Goal: Information Seeking & Learning: Learn about a topic

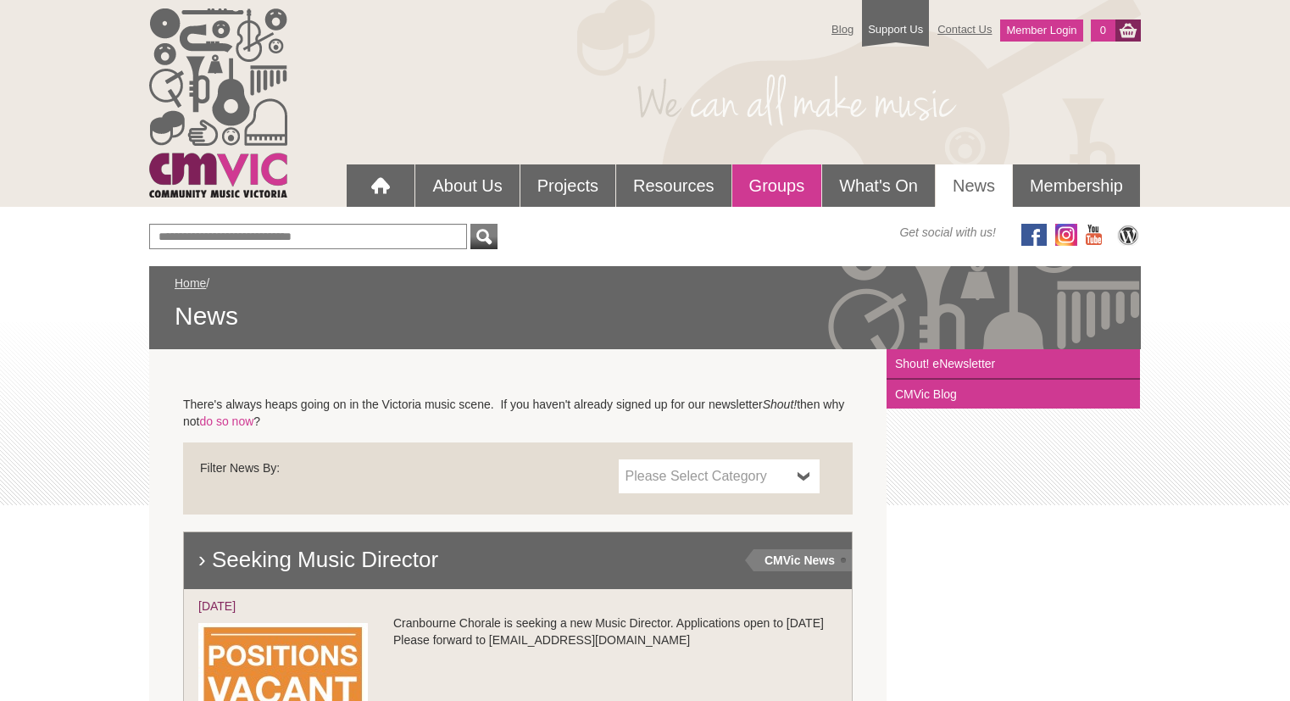
click at [785, 183] on link "Groups" at bounding box center [777, 185] width 90 height 42
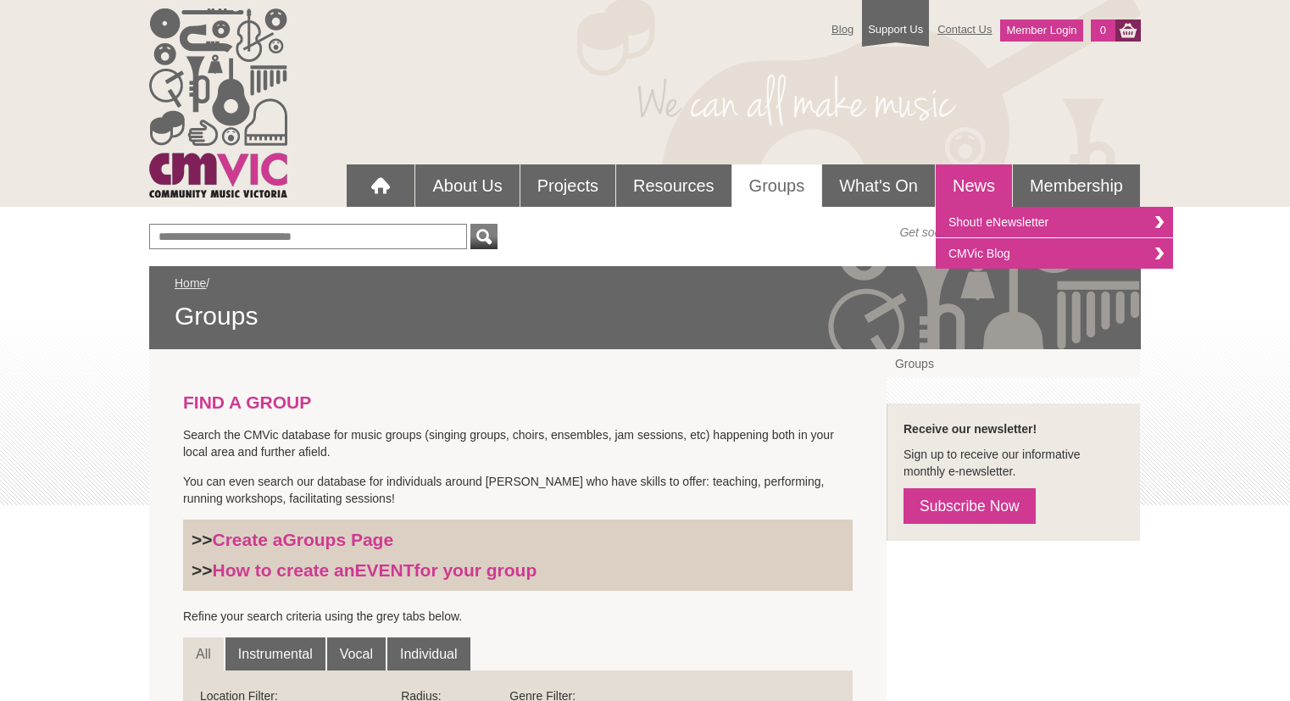
click at [973, 183] on link "News" at bounding box center [973, 185] width 76 height 42
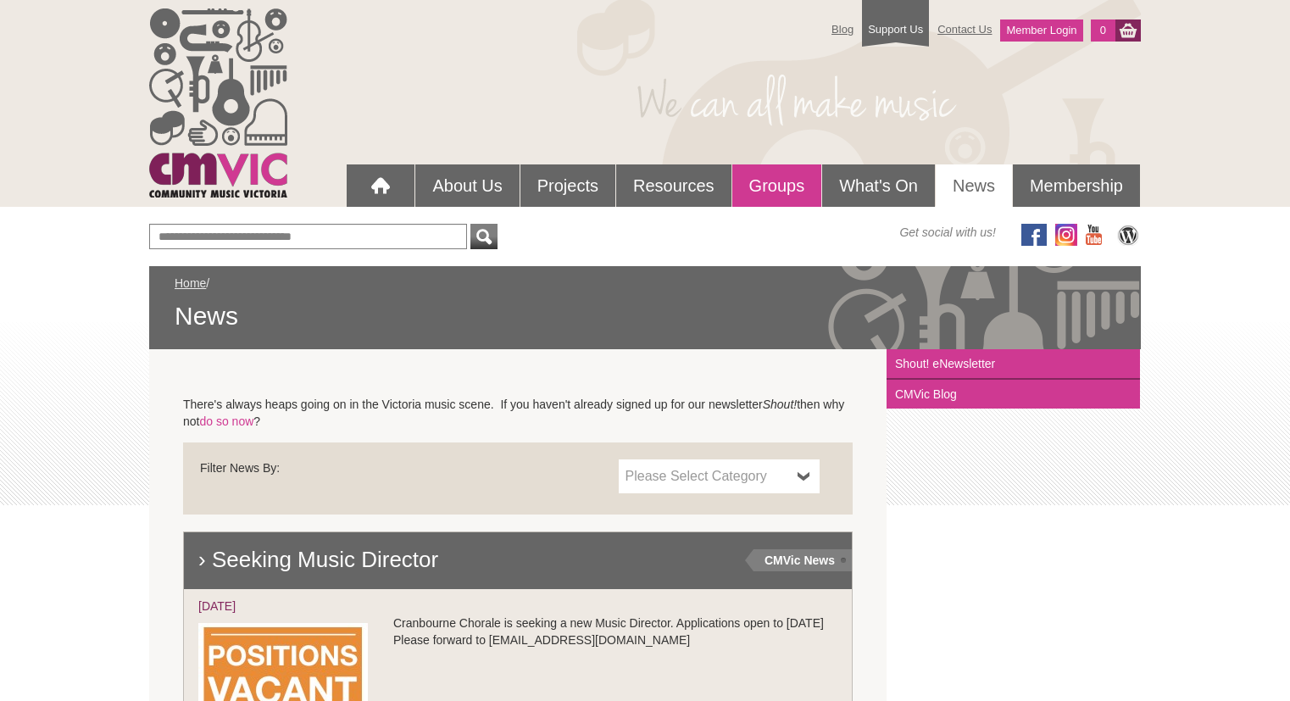
click at [782, 186] on link "Groups" at bounding box center [777, 185] width 90 height 42
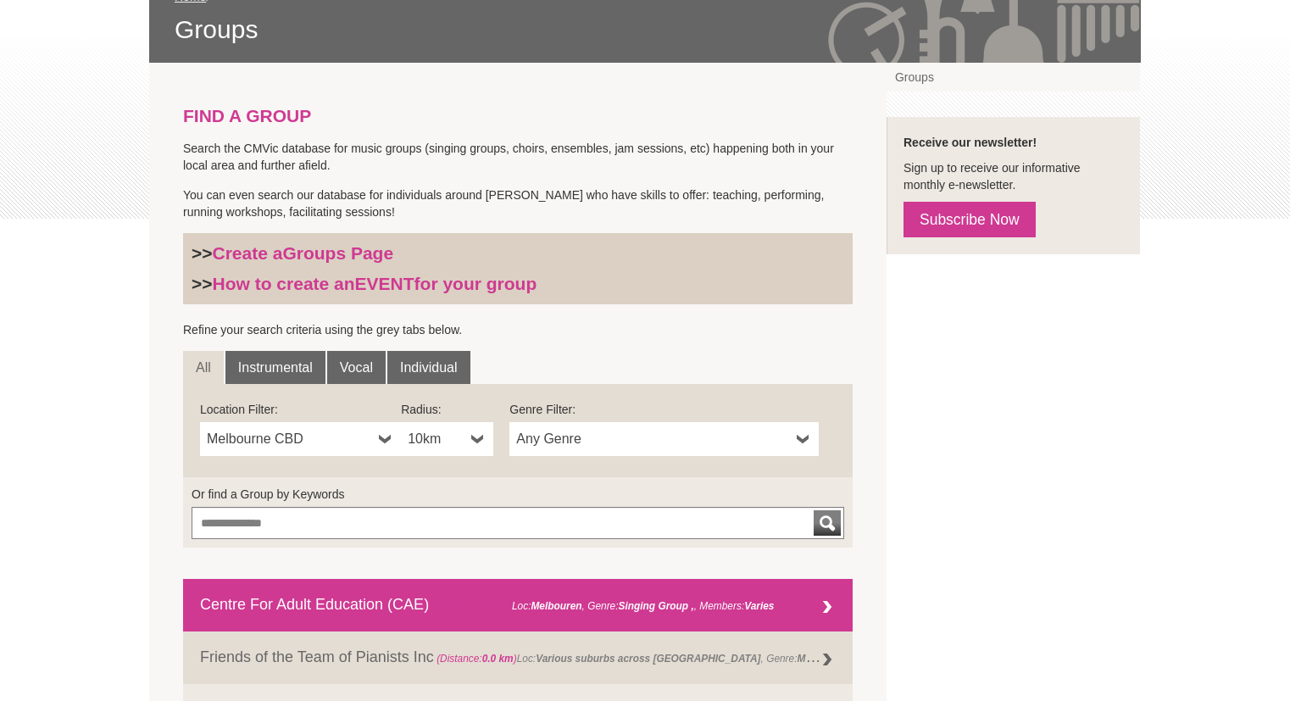
scroll to position [339, 0]
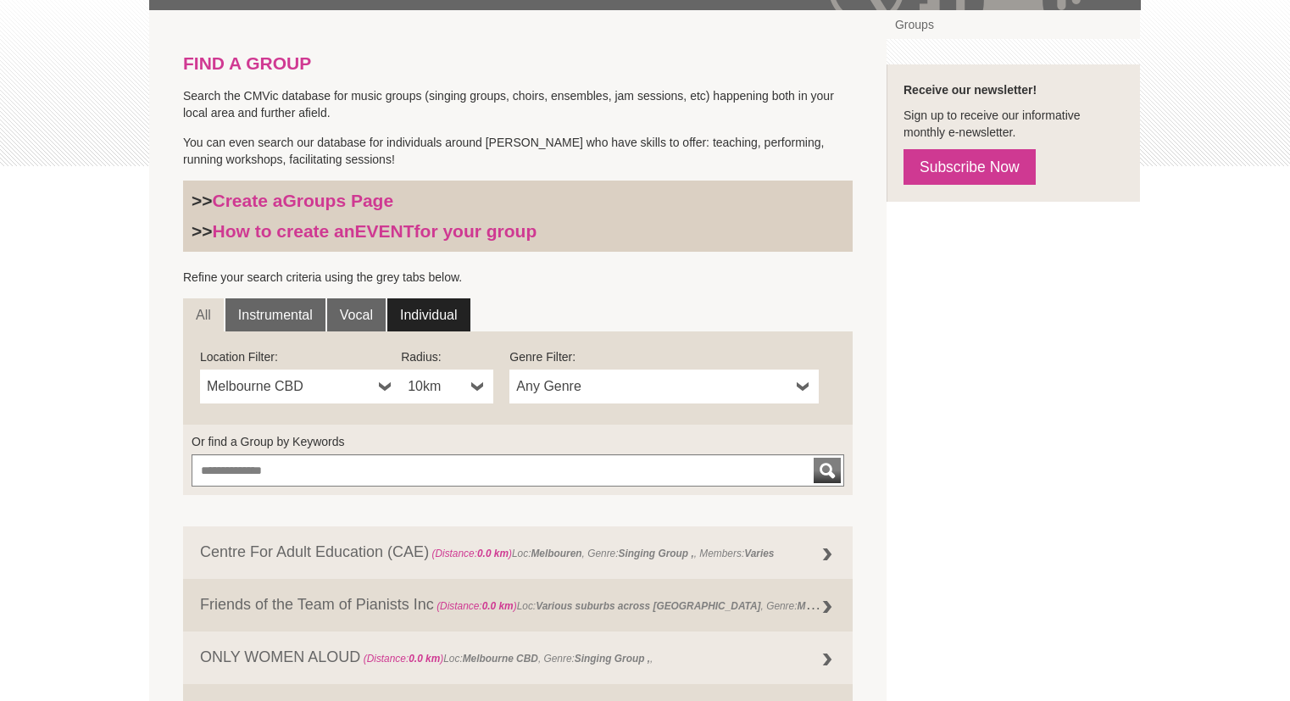
click at [440, 314] on link "Individual" at bounding box center [428, 315] width 83 height 34
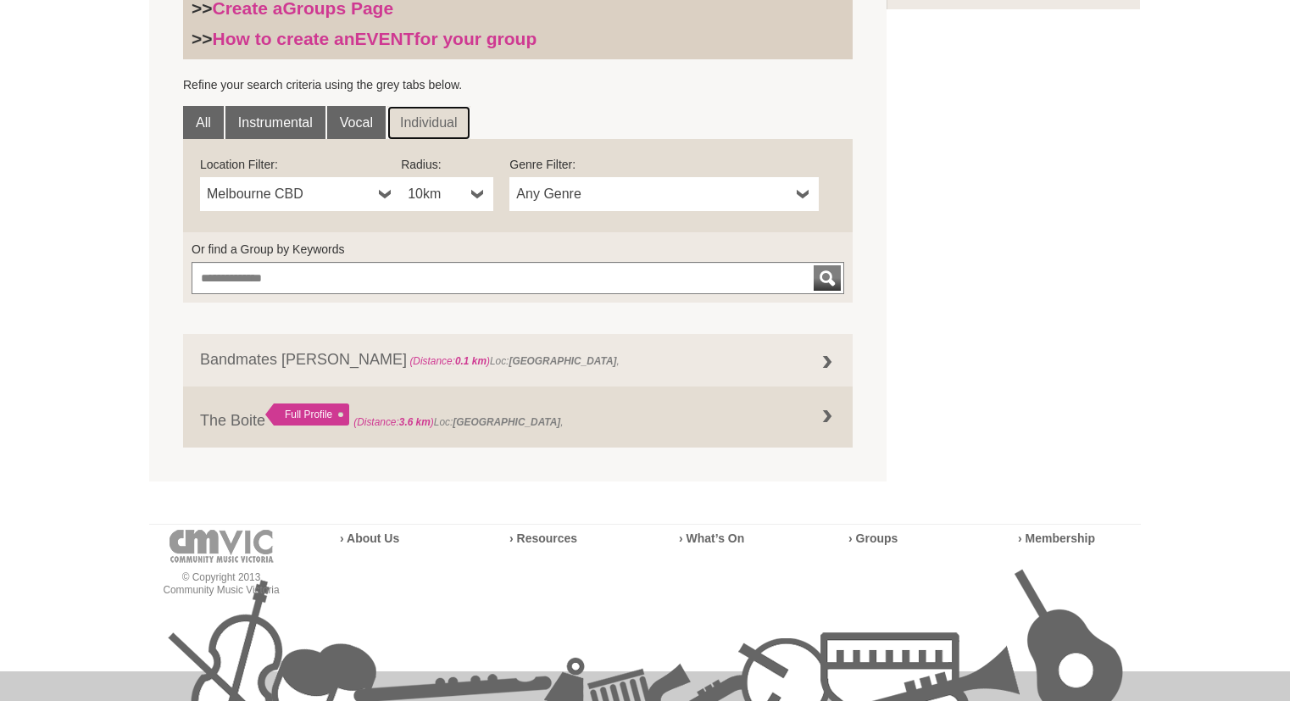
scroll to position [384, 0]
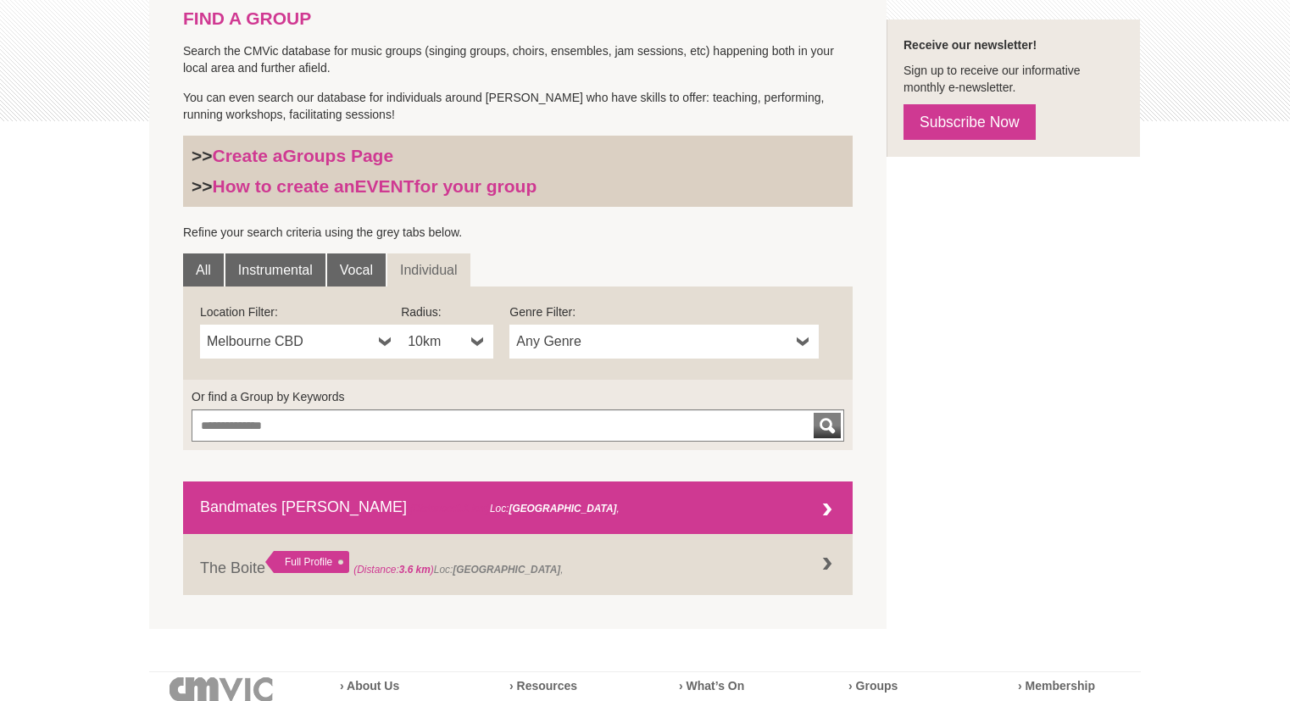
click at [271, 508] on link "Bandmates Victoria (Distance: 0.1 km ) Loc: Melbourne ," at bounding box center [517, 507] width 669 height 53
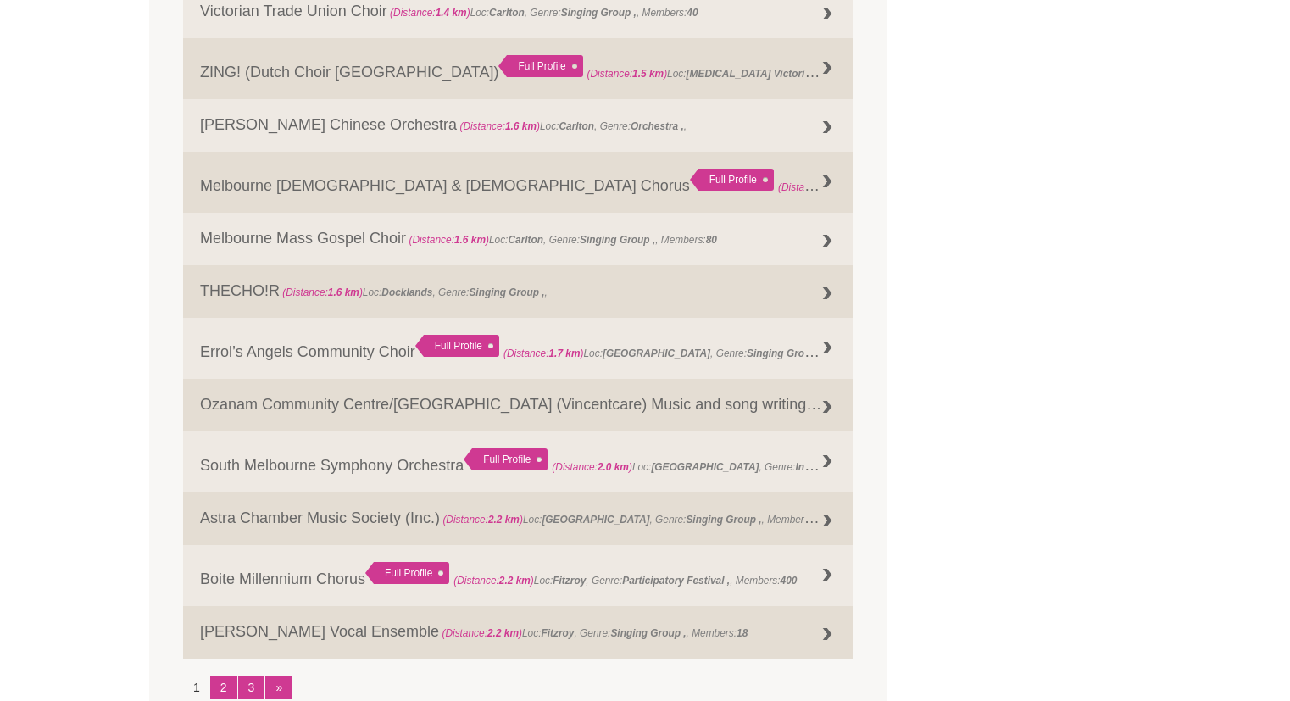
scroll to position [1949, 0]
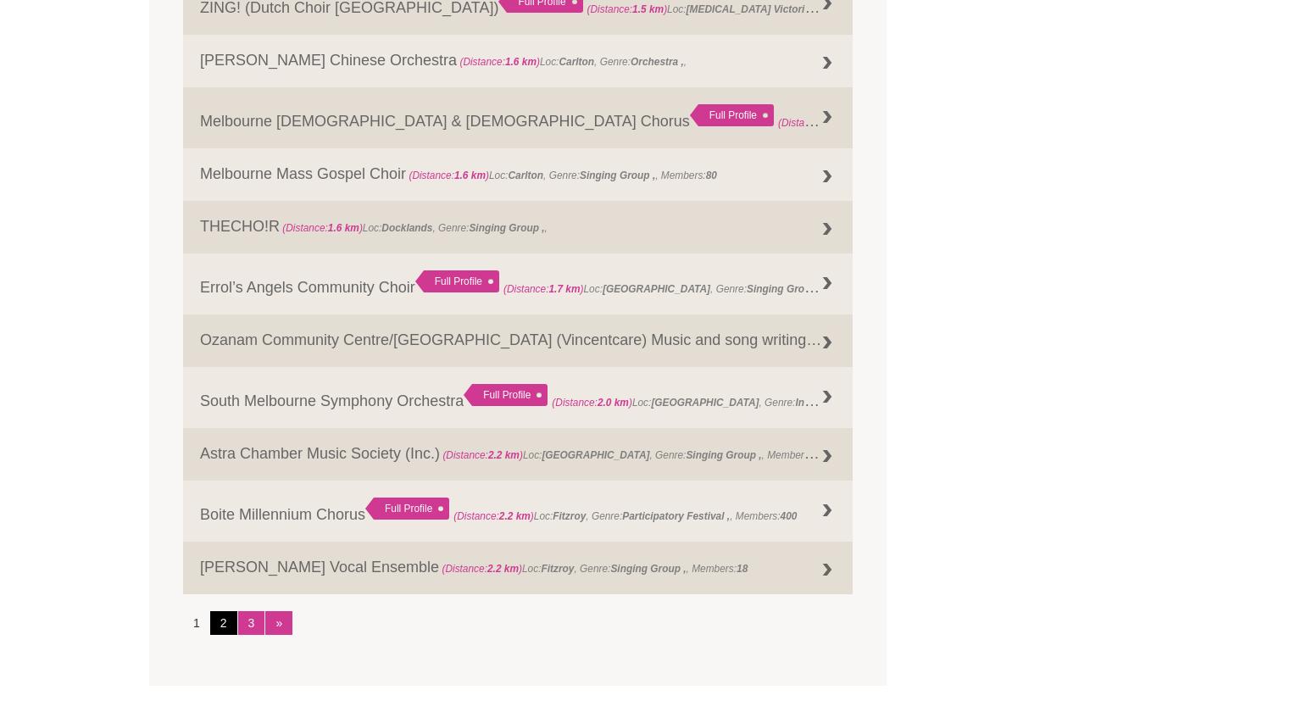
click at [224, 624] on link "2" at bounding box center [223, 623] width 27 height 24
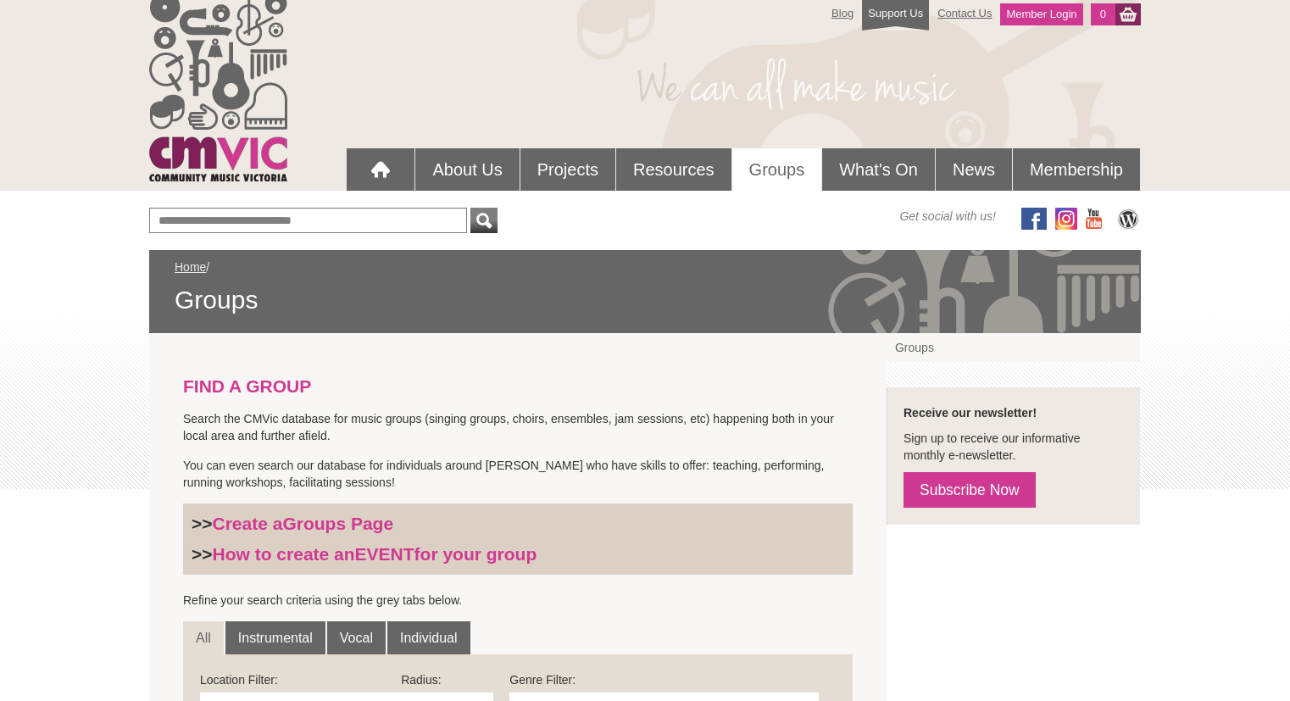
scroll to position [0, 0]
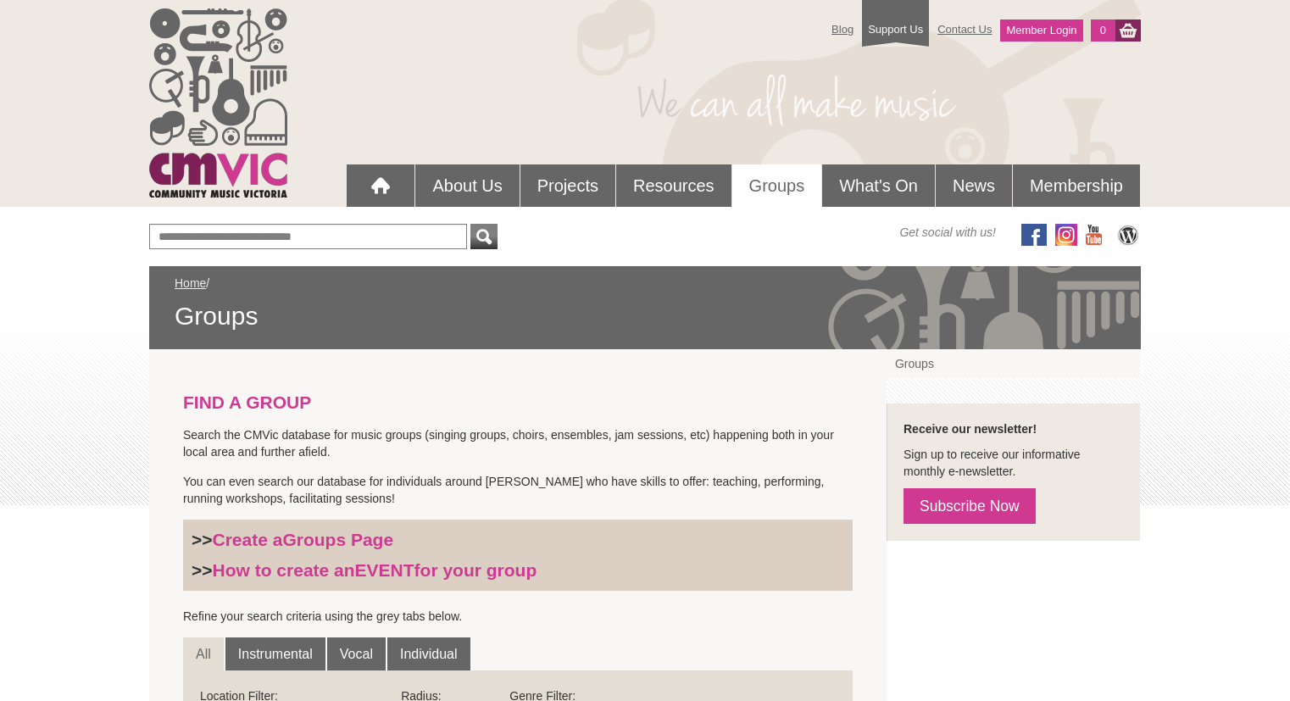
click at [777, 187] on link "Groups" at bounding box center [777, 185] width 90 height 42
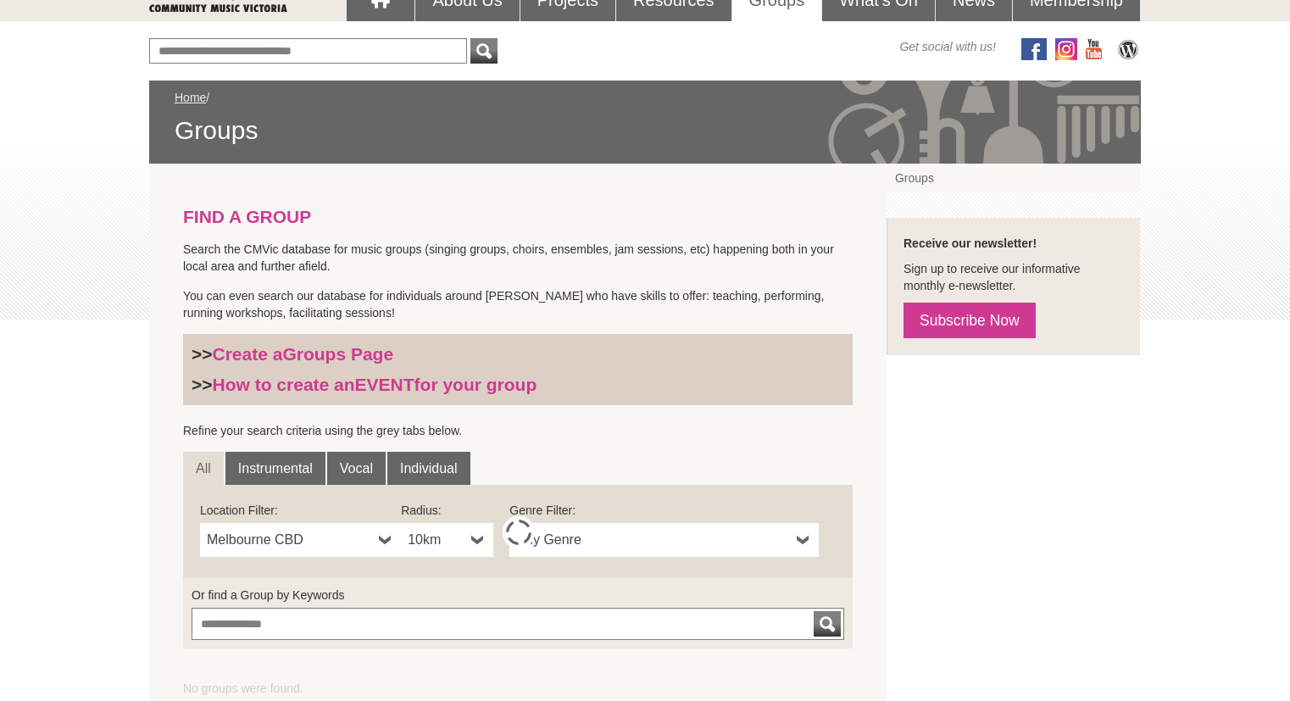
scroll to position [254, 0]
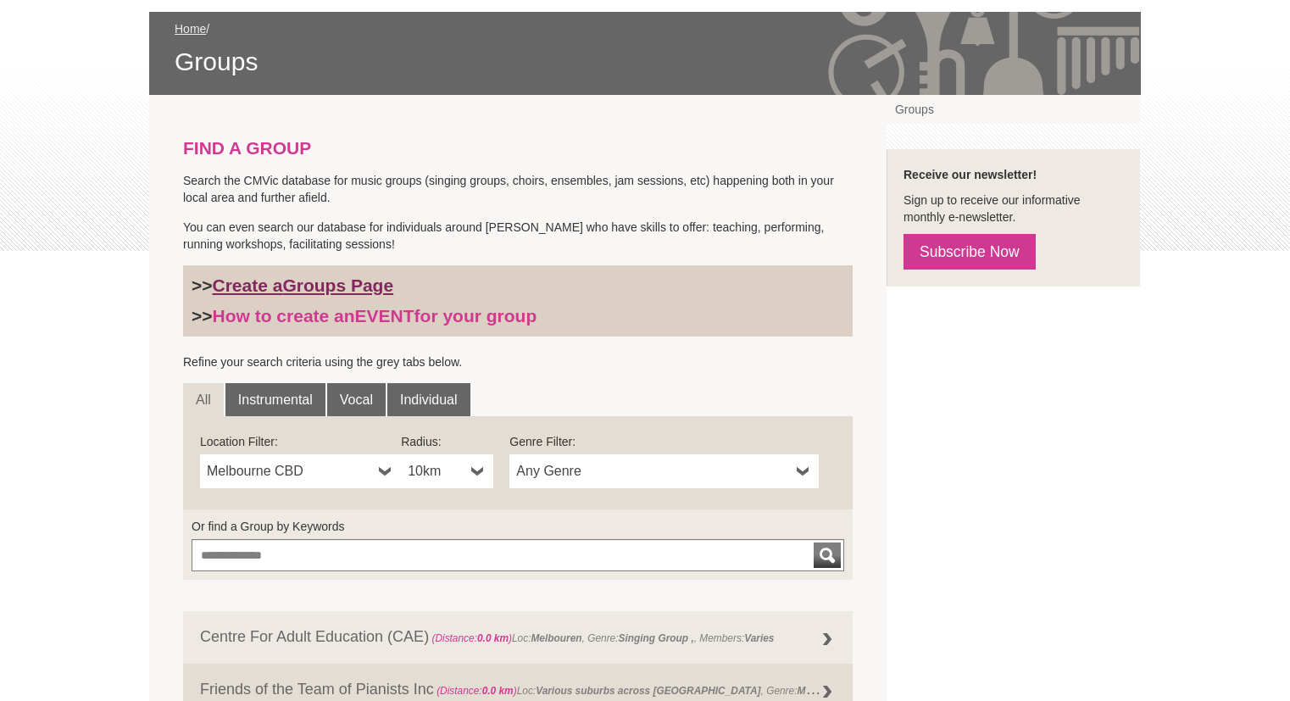
click at [370, 283] on strong "Groups Page" at bounding box center [337, 284] width 111 height 19
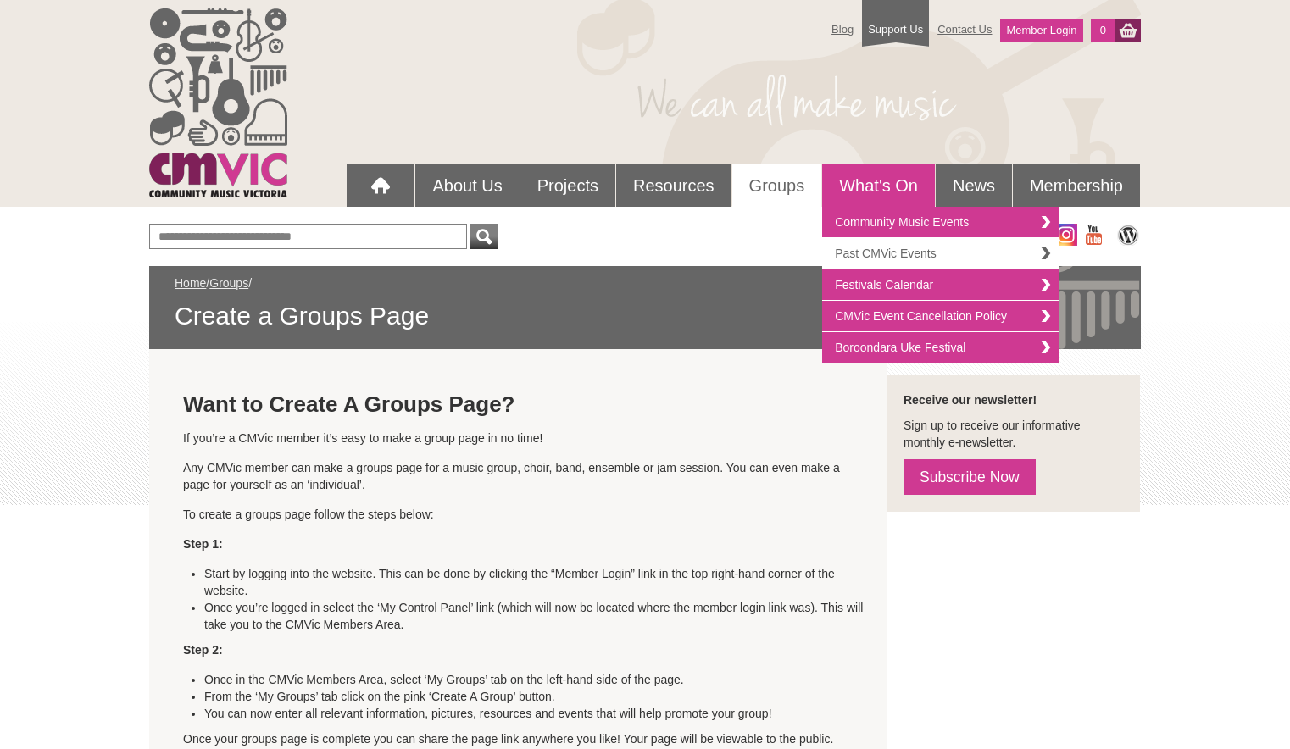
click at [886, 250] on link "Past CMVic Events" at bounding box center [940, 253] width 237 height 31
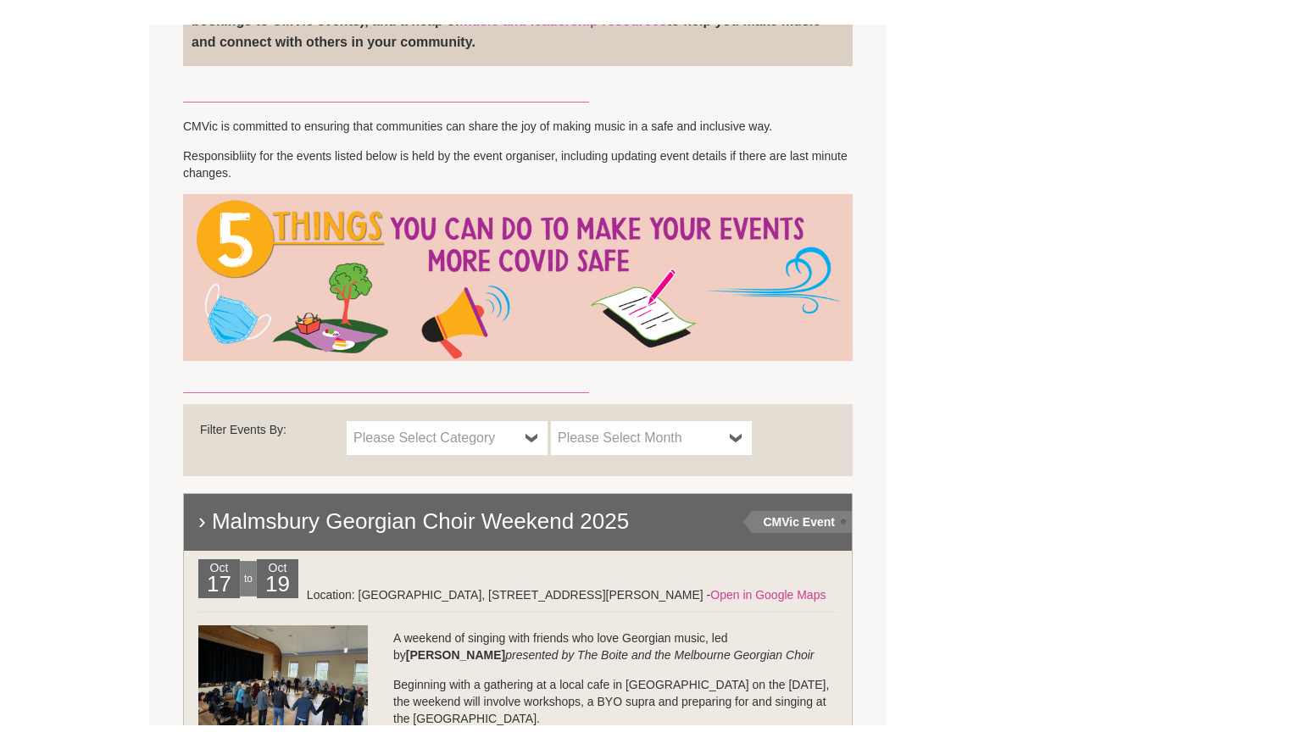
scroll to position [763, 0]
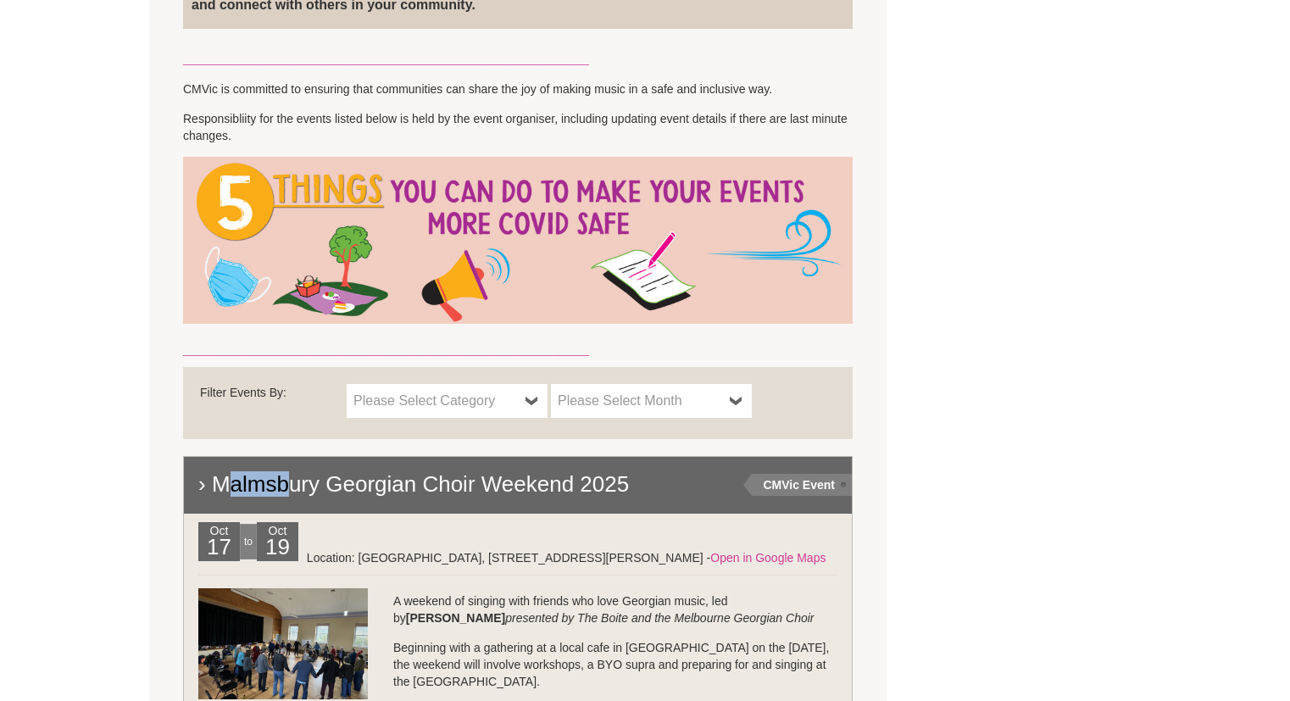
drag, startPoint x: 209, startPoint y: 481, endPoint x: 289, endPoint y: 486, distance: 79.8
click at [288, 486] on h2 "› Malmsbury Georgian Choir Weekend 2025" at bounding box center [517, 483] width 673 height 59
drag, startPoint x: 303, startPoint y: 488, endPoint x: 319, endPoint y: 491, distance: 15.5
click at [319, 491] on h2 "› Malmsbury Georgian Choir Weekend 2025" at bounding box center [517, 483] width 673 height 59
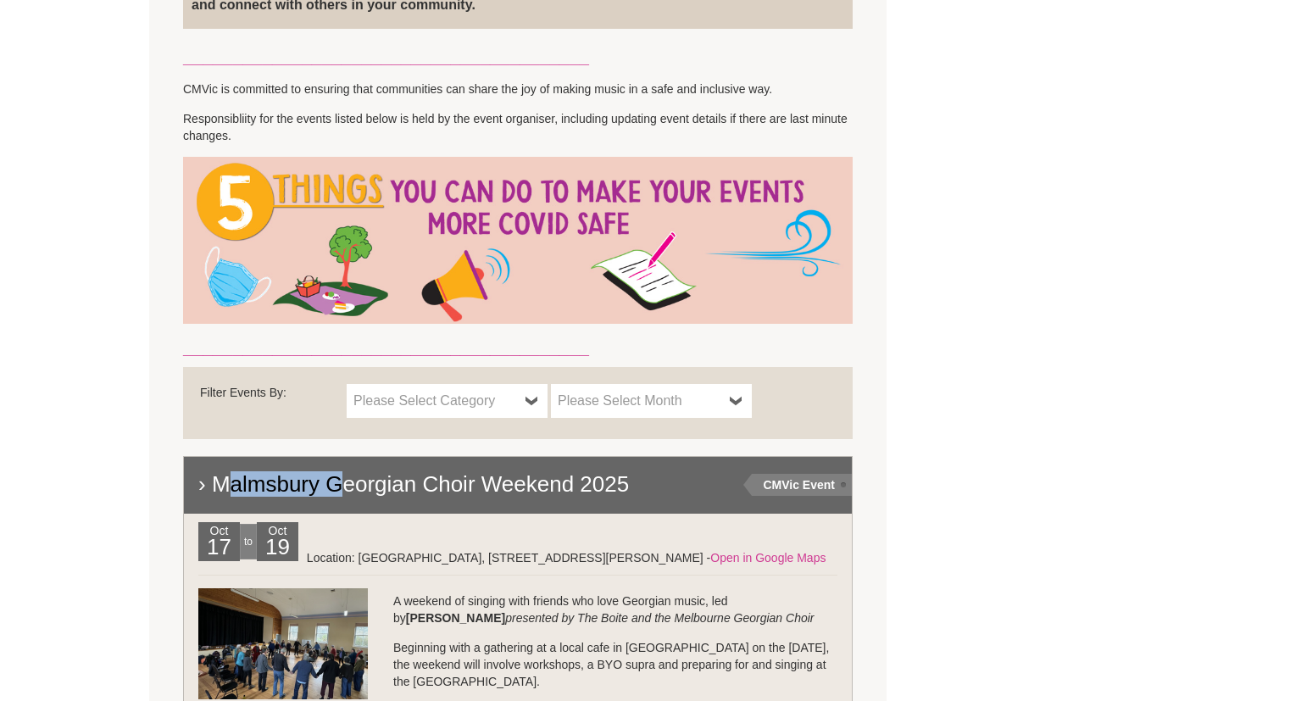
drag, startPoint x: 317, startPoint y: 491, endPoint x: 268, endPoint y: 487, distance: 49.3
click at [268, 487] on h2 "› Malmsbury Georgian Choir Weekend 2025" at bounding box center [517, 483] width 673 height 59
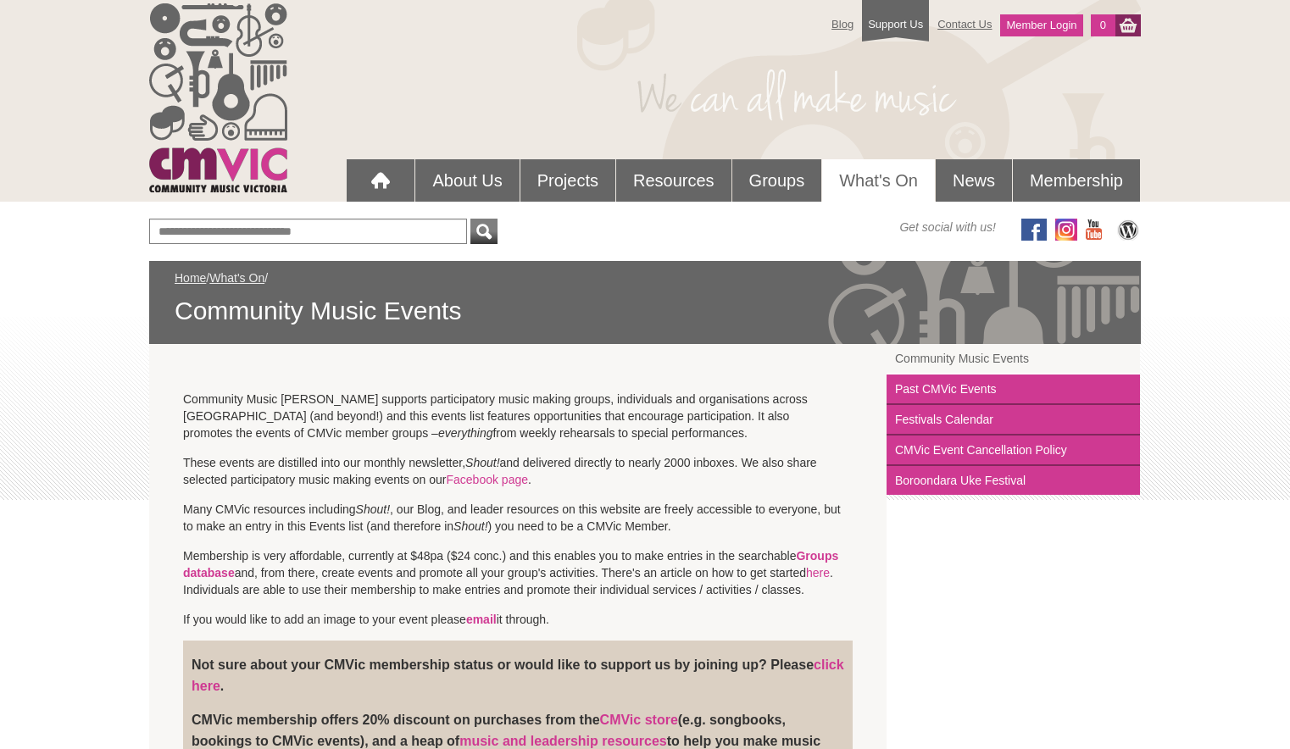
scroll to position [0, 0]
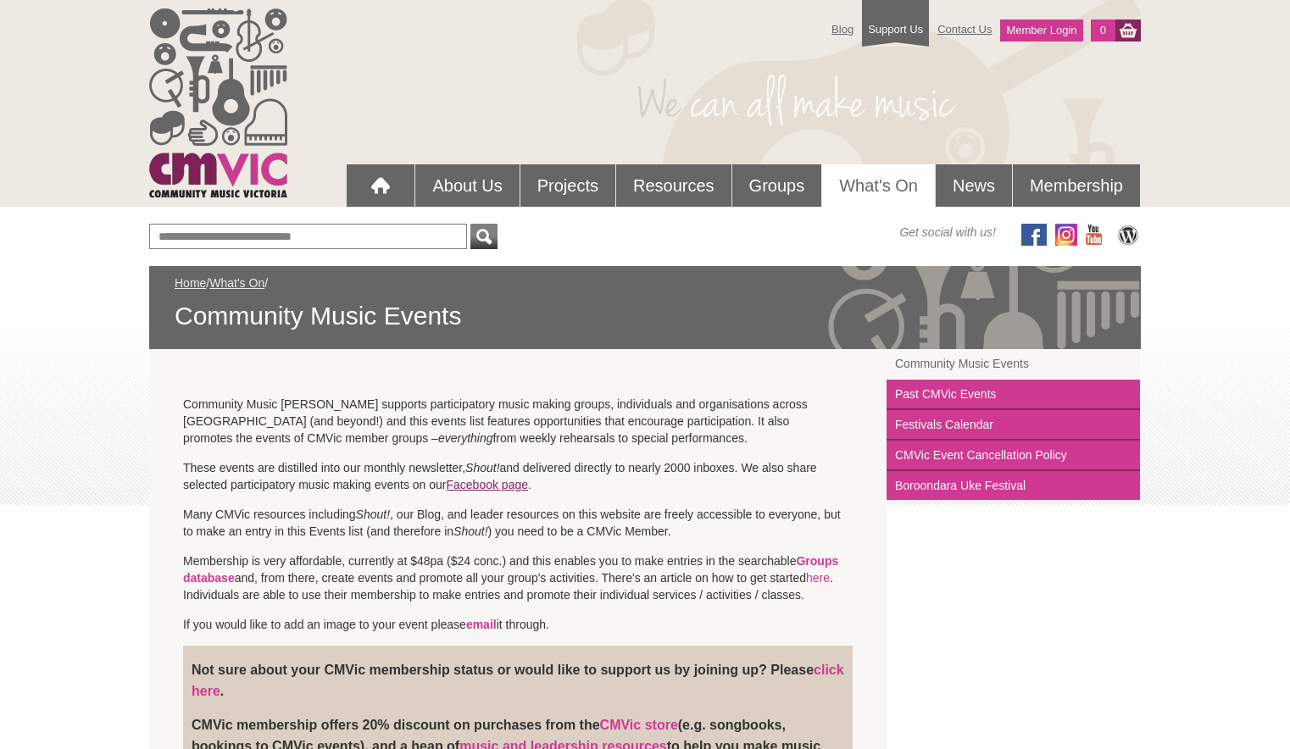
click at [475, 484] on link "Facebook page" at bounding box center [487, 485] width 82 height 14
click at [515, 487] on link "Facebook page" at bounding box center [487, 485] width 82 height 14
click at [400, 244] on input "text" at bounding box center [308, 236] width 318 height 25
click at [772, 191] on link "Groups" at bounding box center [777, 185] width 90 height 42
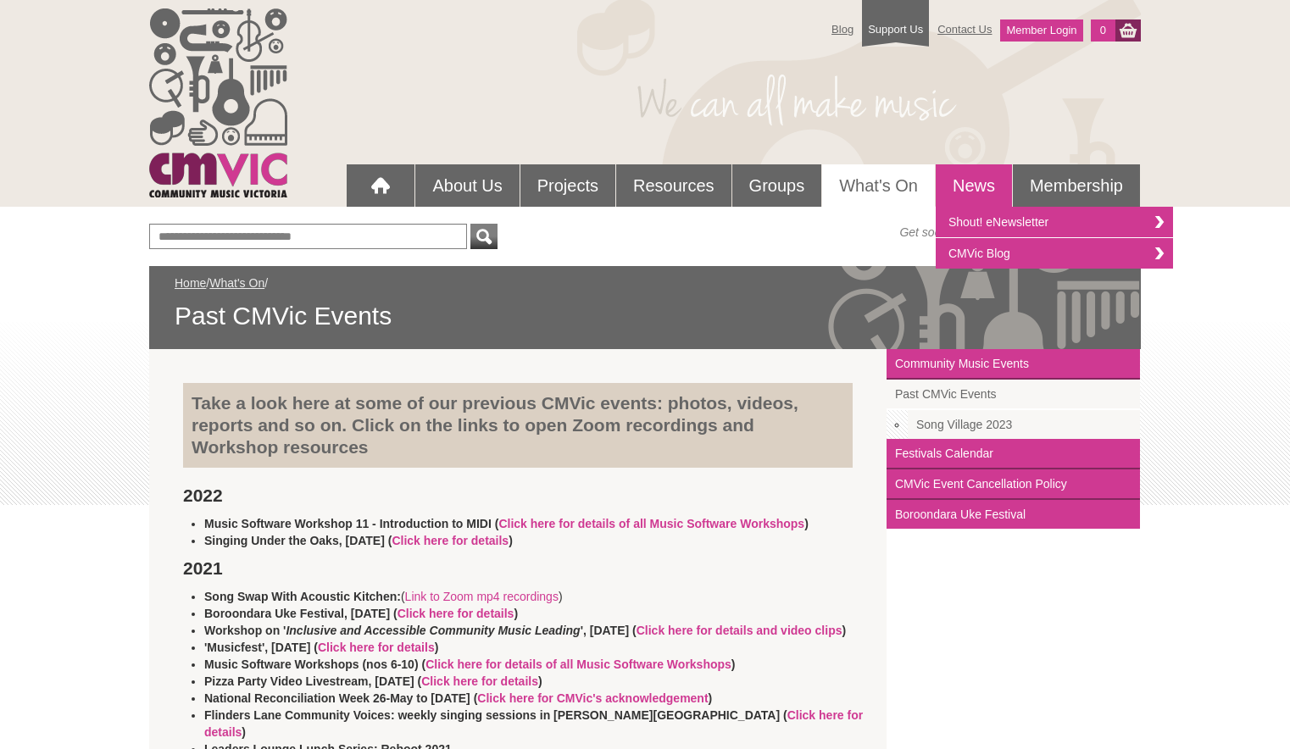
click at [974, 186] on link "News" at bounding box center [973, 185] width 76 height 42
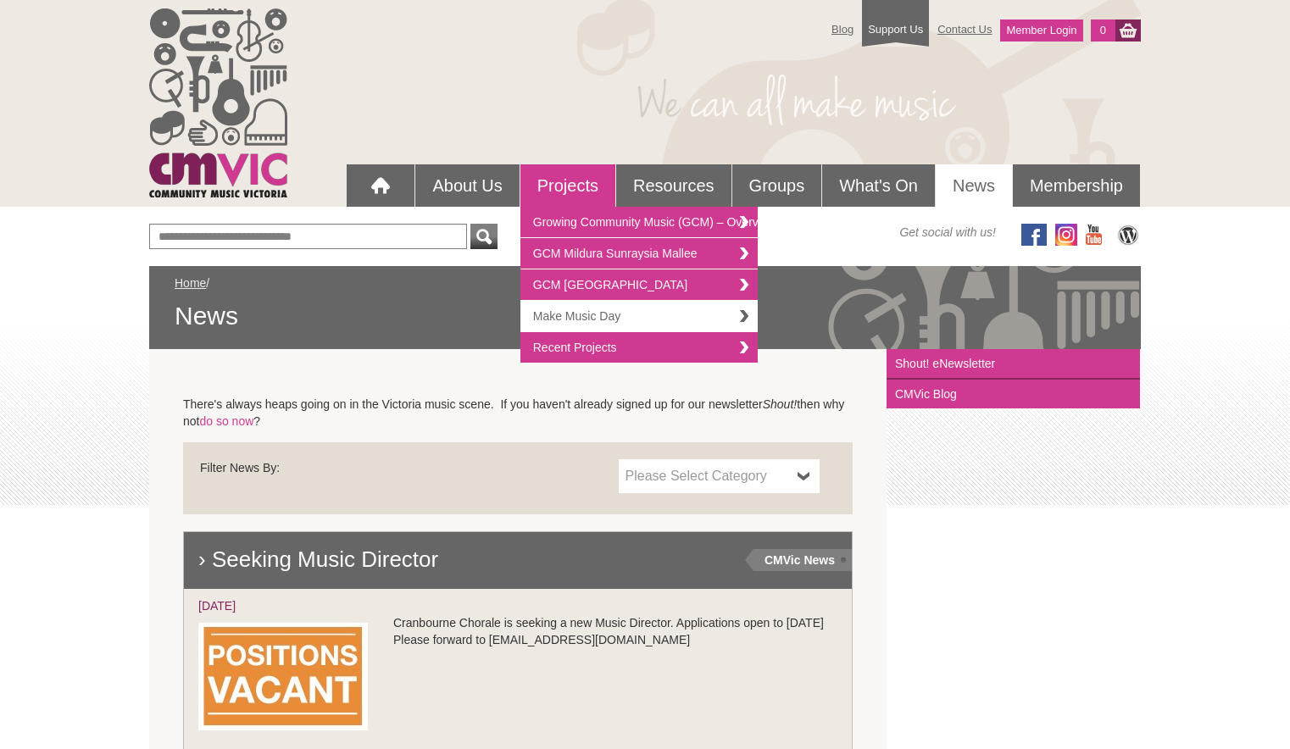
click at [565, 314] on link "Make Music Day" at bounding box center [638, 316] width 237 height 31
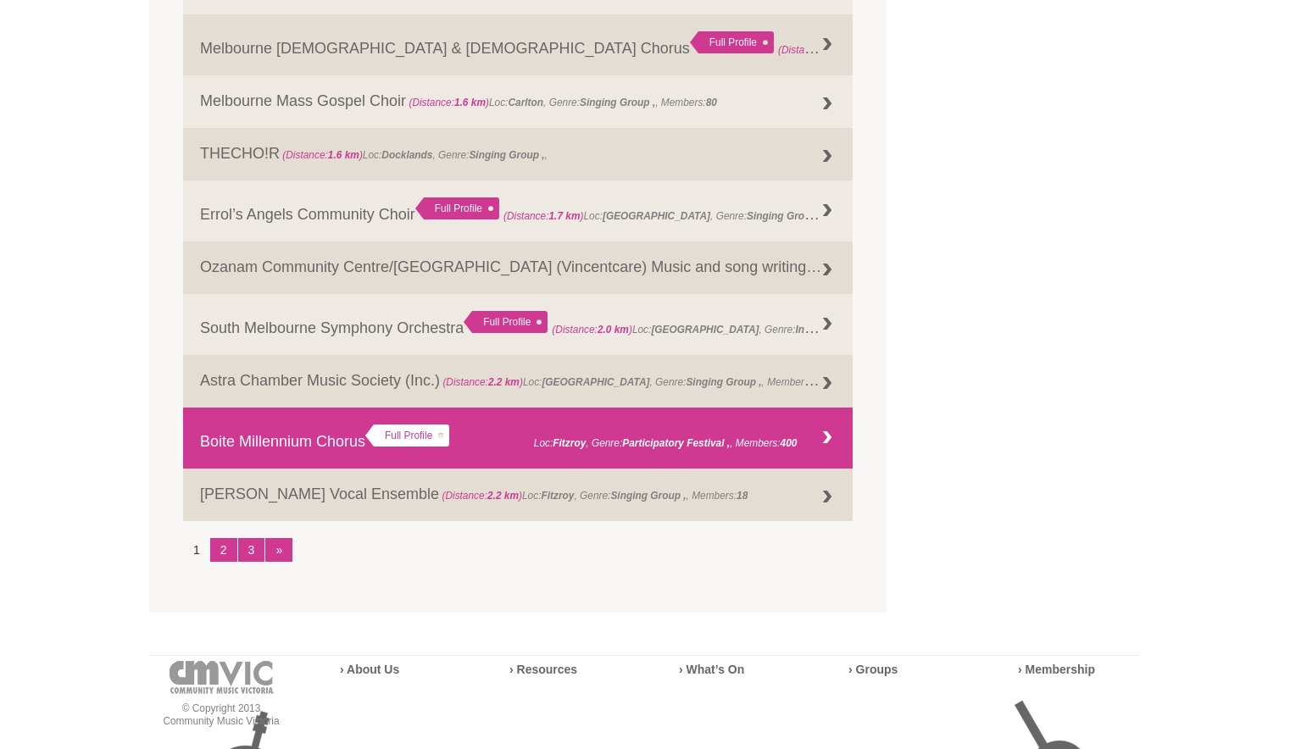
scroll to position [2034, 0]
